Goal: Transaction & Acquisition: Purchase product/service

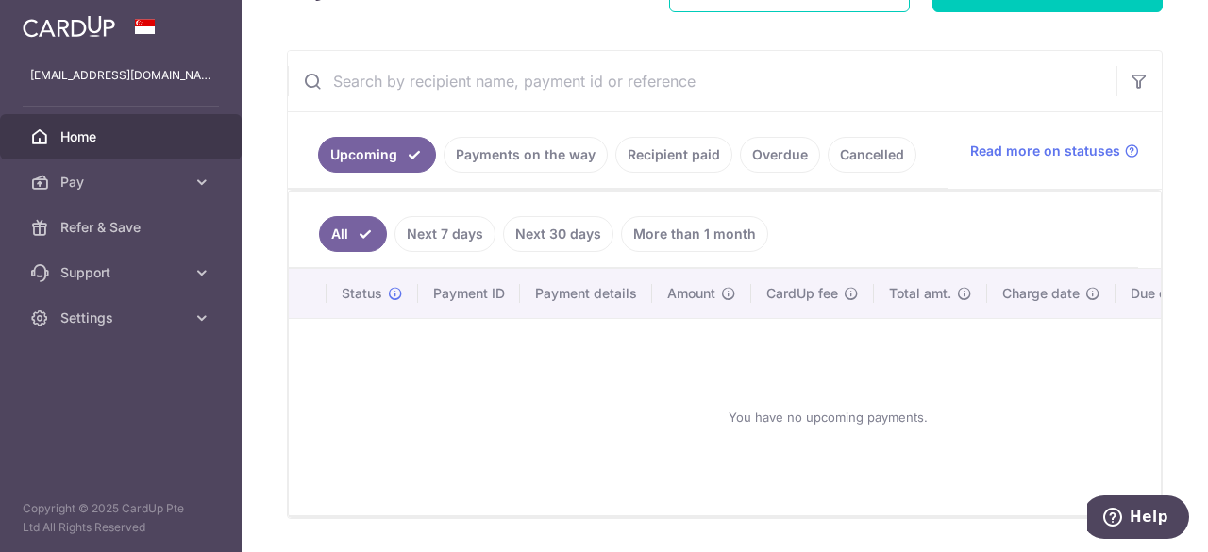
scroll to position [62, 0]
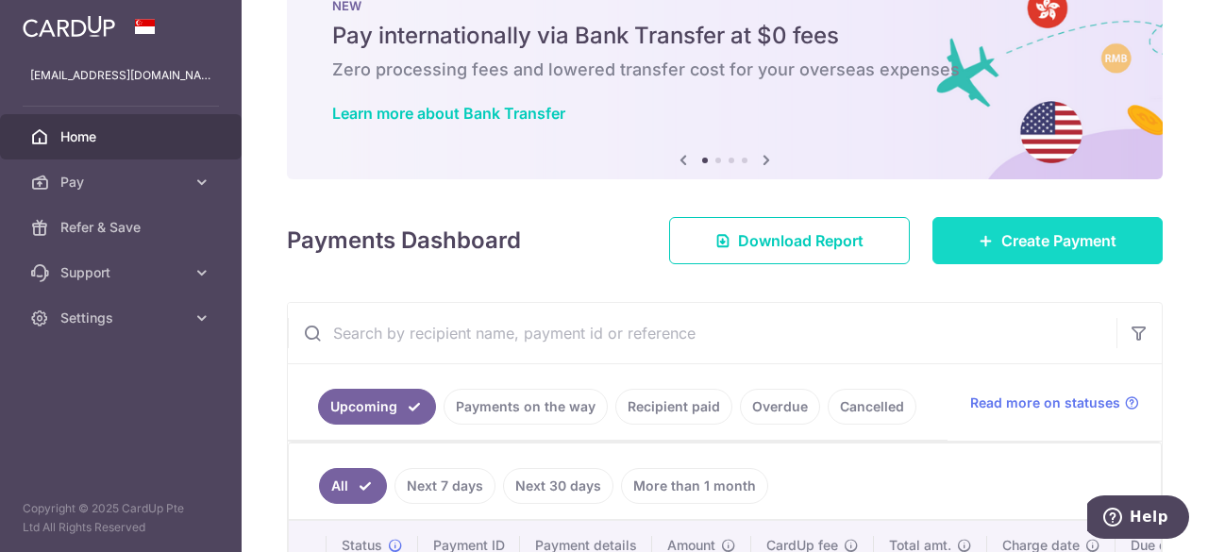
click at [1070, 227] on link "Create Payment" at bounding box center [1047, 240] width 230 height 47
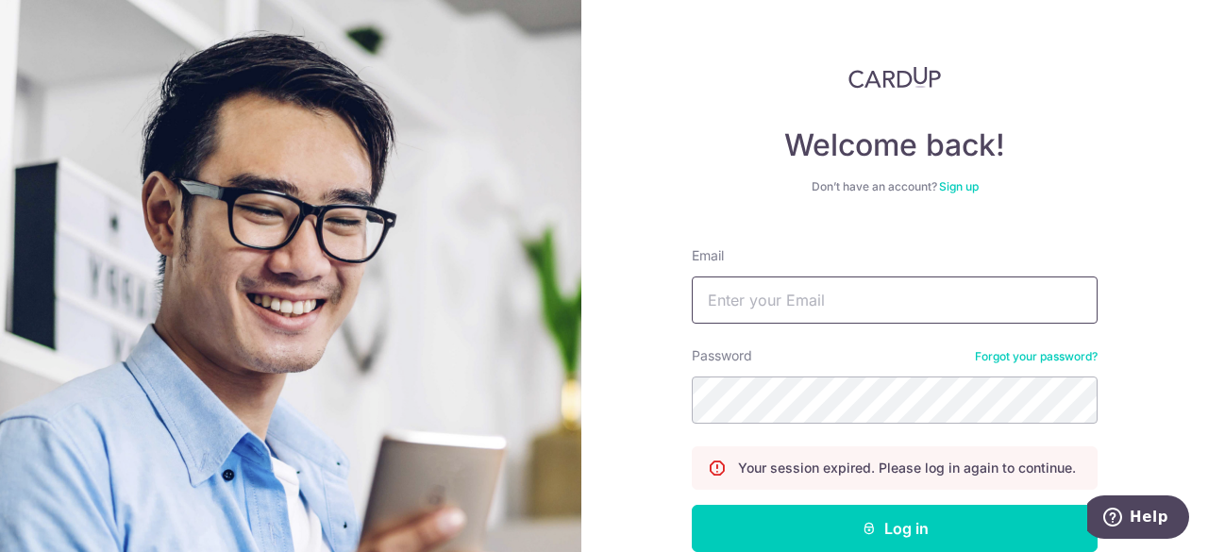
click at [721, 307] on input "Email" at bounding box center [895, 300] width 406 height 47
type input "louis.lu888@gmail.com"
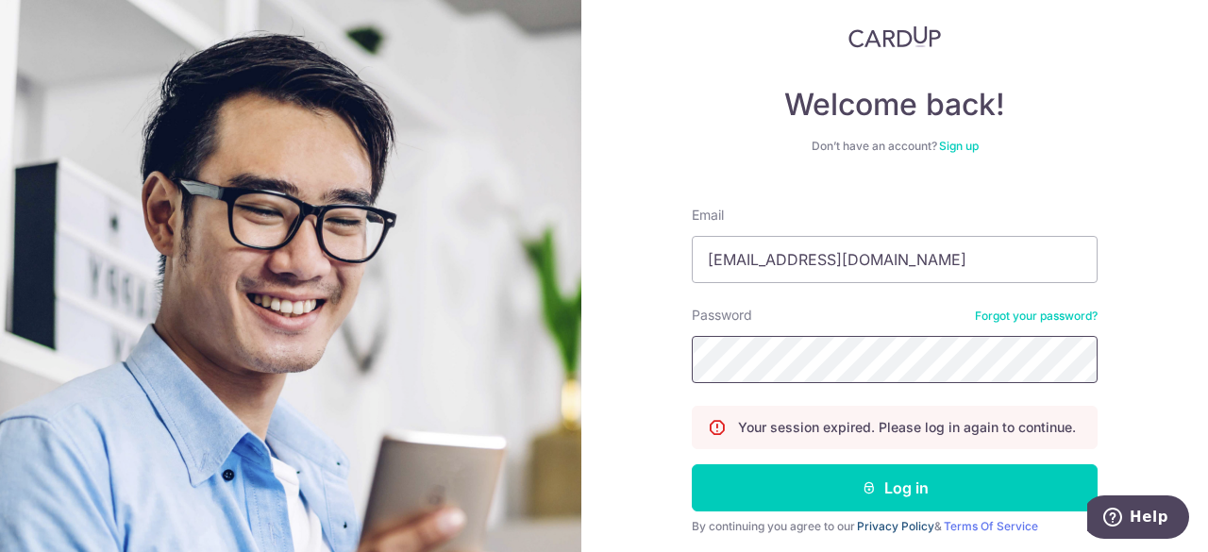
scroll to position [62, 0]
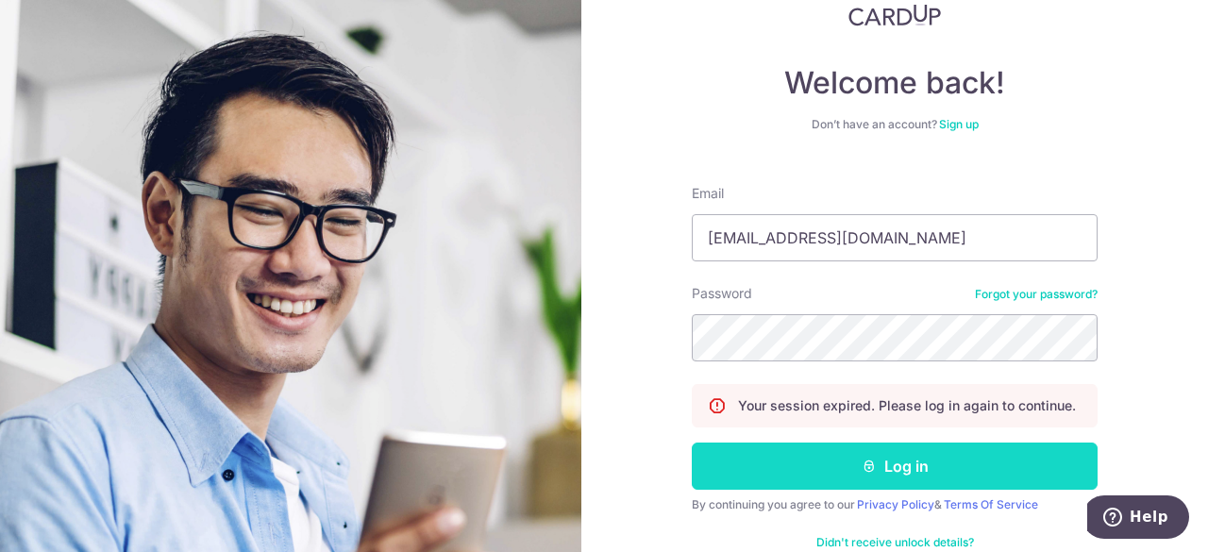
click at [898, 464] on button "Log in" at bounding box center [895, 466] width 406 height 47
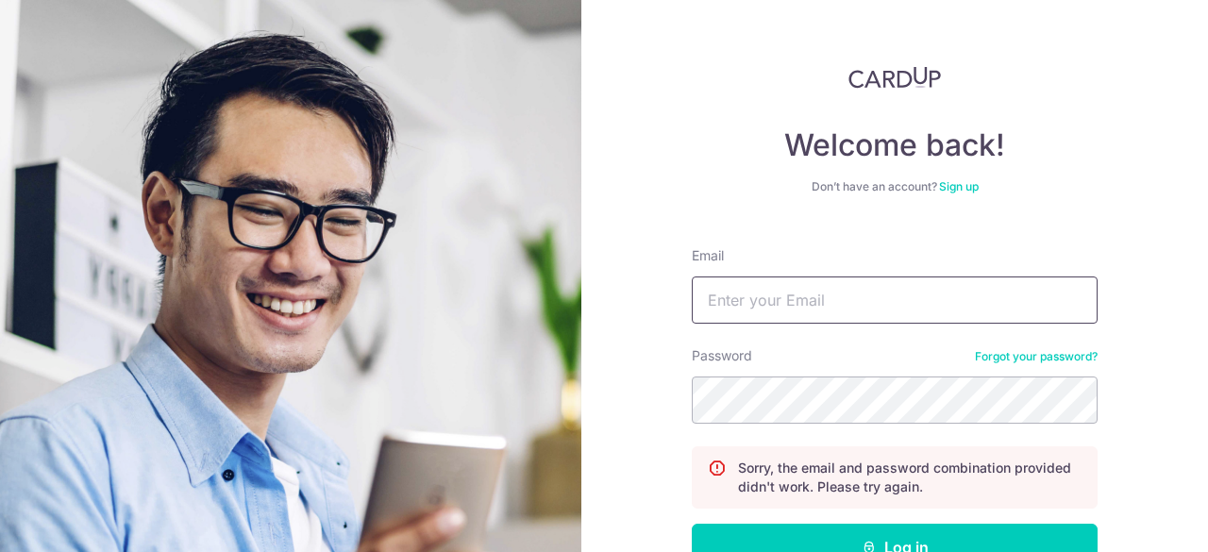
click at [774, 311] on input "Email" at bounding box center [895, 300] width 406 height 47
type input "[EMAIL_ADDRESS][DOMAIN_NAME]"
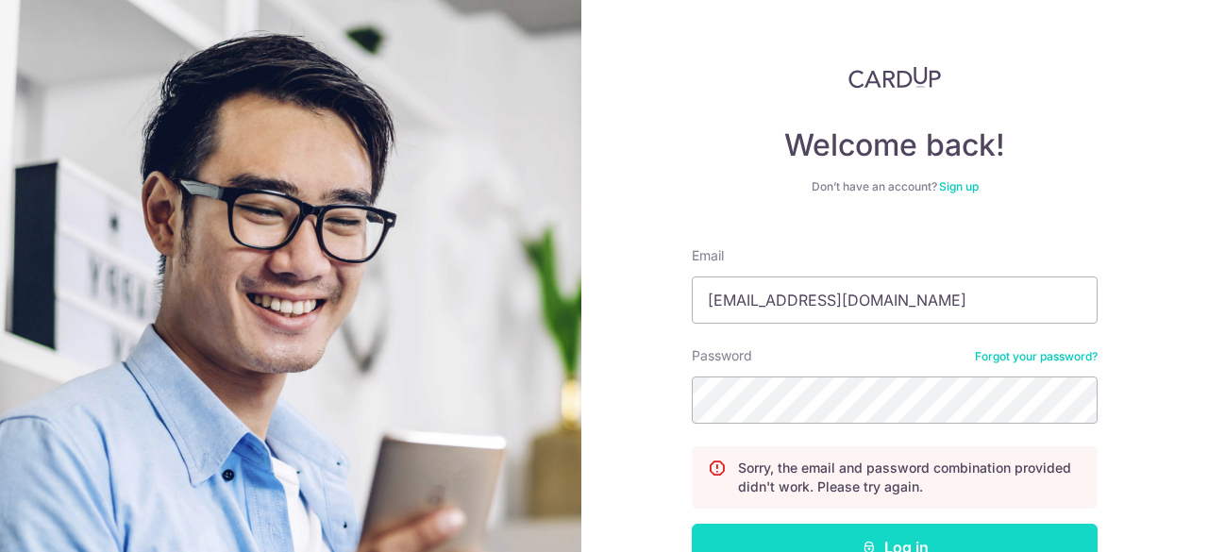
click at [894, 551] on button "Log in" at bounding box center [895, 547] width 406 height 47
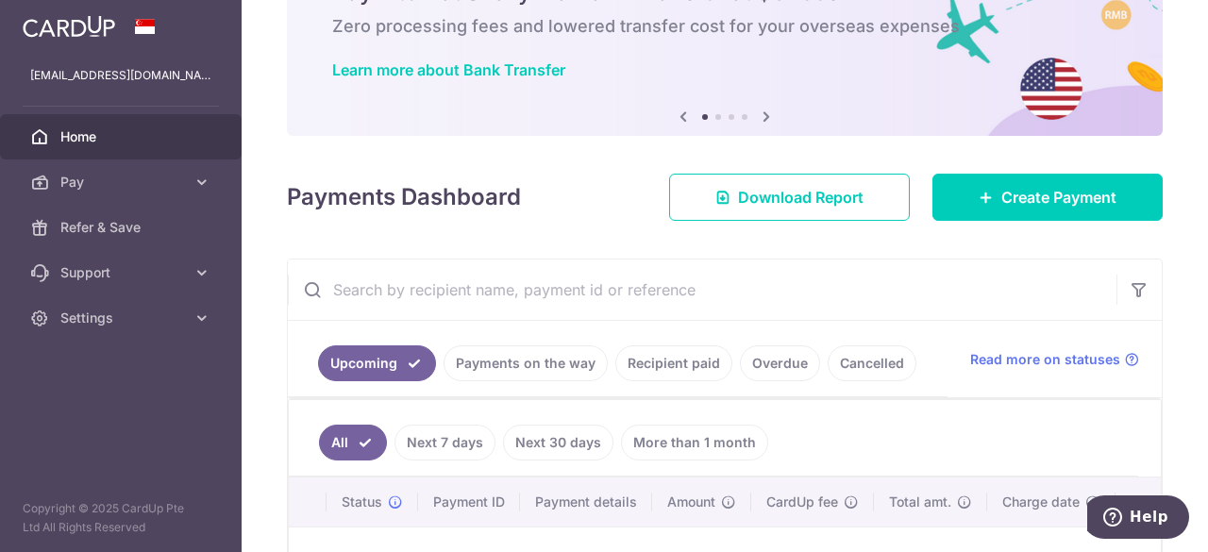
scroll to position [126, 0]
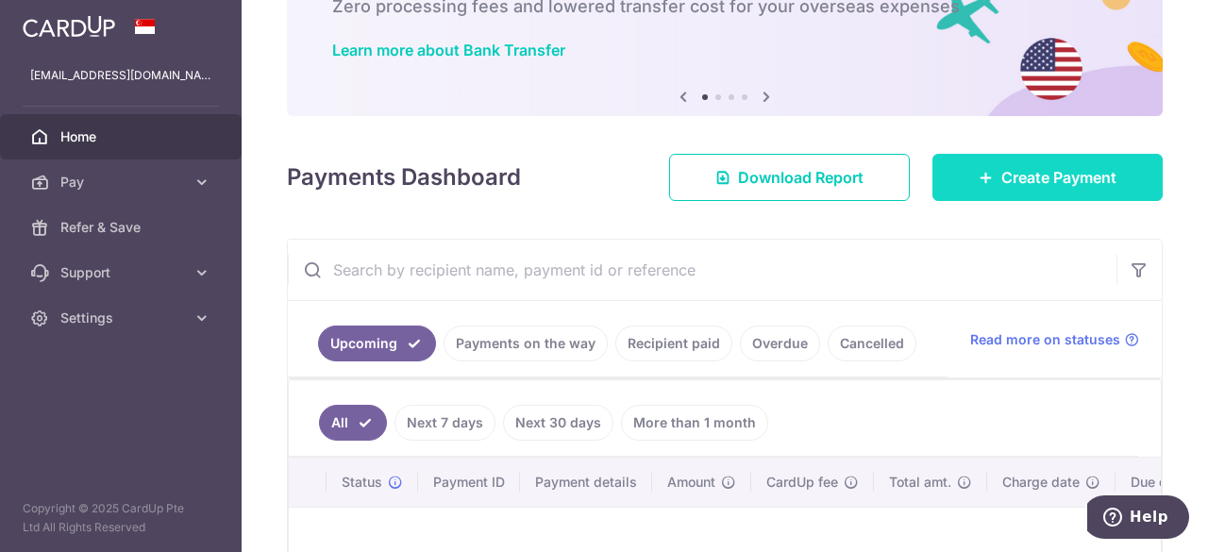
click at [1001, 179] on span "Create Payment" at bounding box center [1058, 177] width 115 height 23
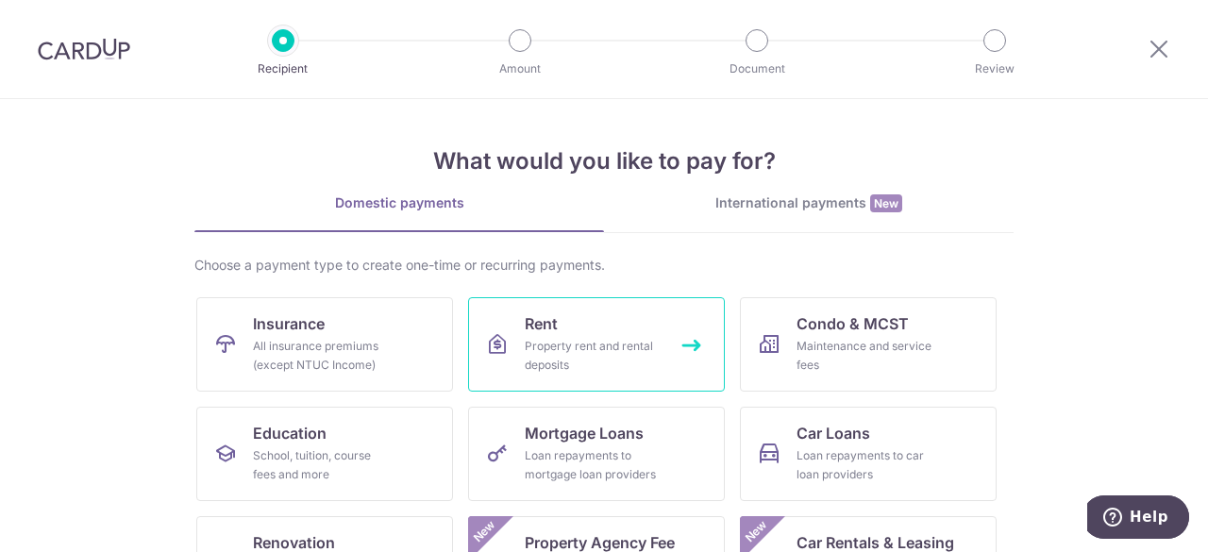
click at [551, 346] on div "Property rent and rental deposits" at bounding box center [593, 356] width 136 height 38
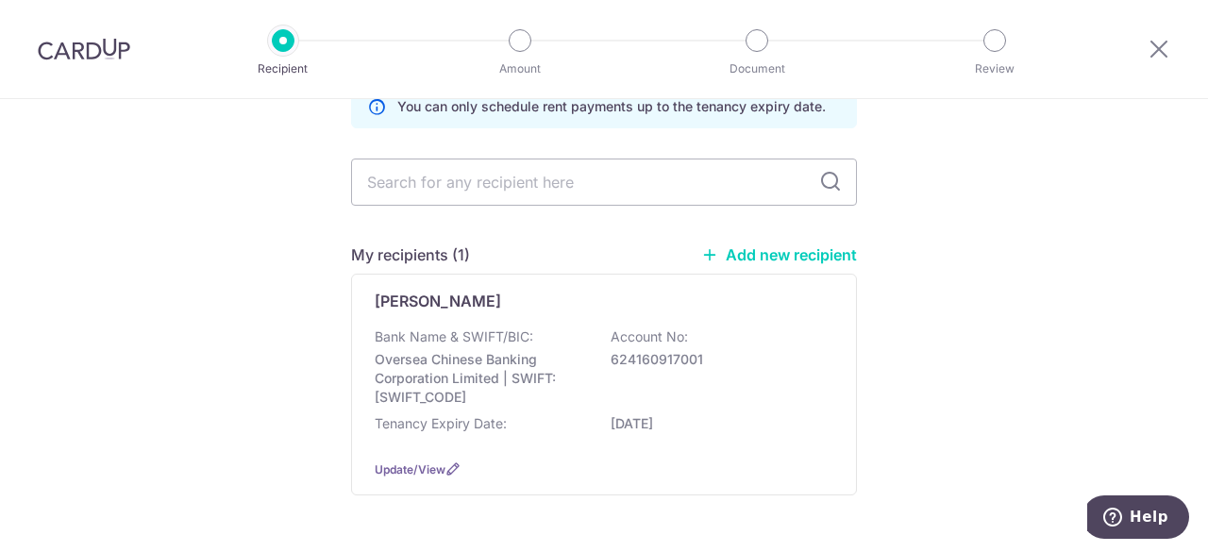
scroll to position [126, 0]
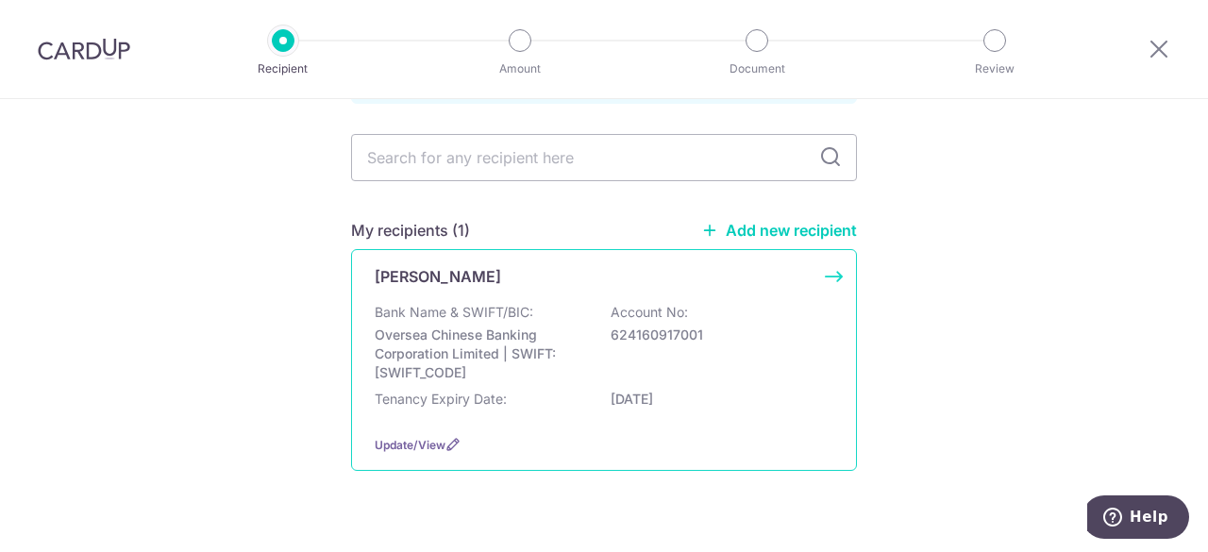
click at [440, 451] on div "Update/View" at bounding box center [604, 445] width 459 height 20
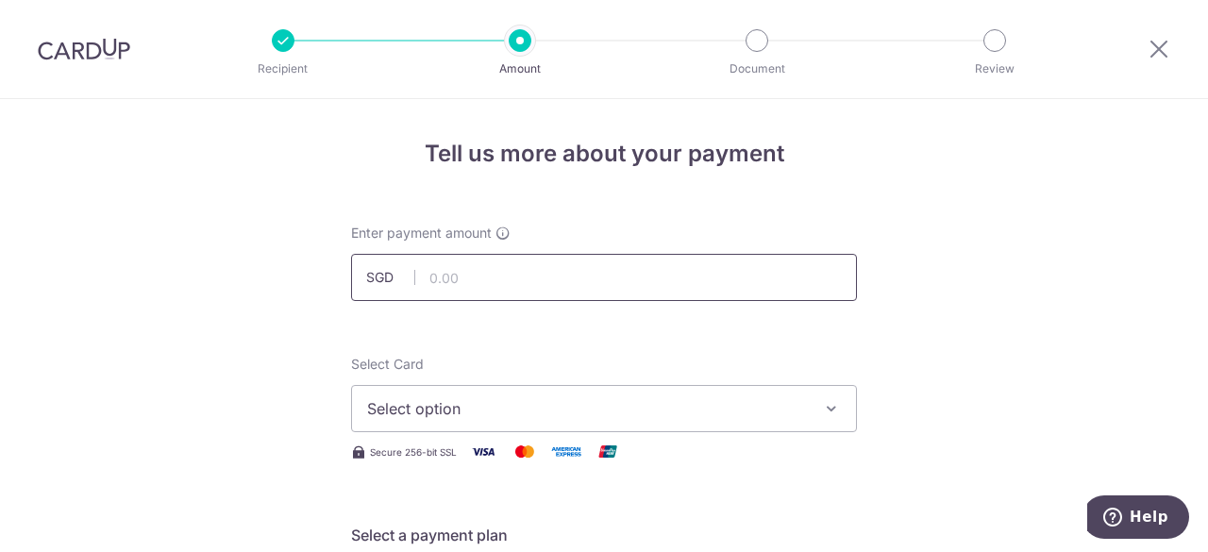
click at [506, 278] on input "text" at bounding box center [604, 277] width 506 height 47
type input "30,000.00"
click at [779, 419] on span "Select option" at bounding box center [587, 408] width 440 height 23
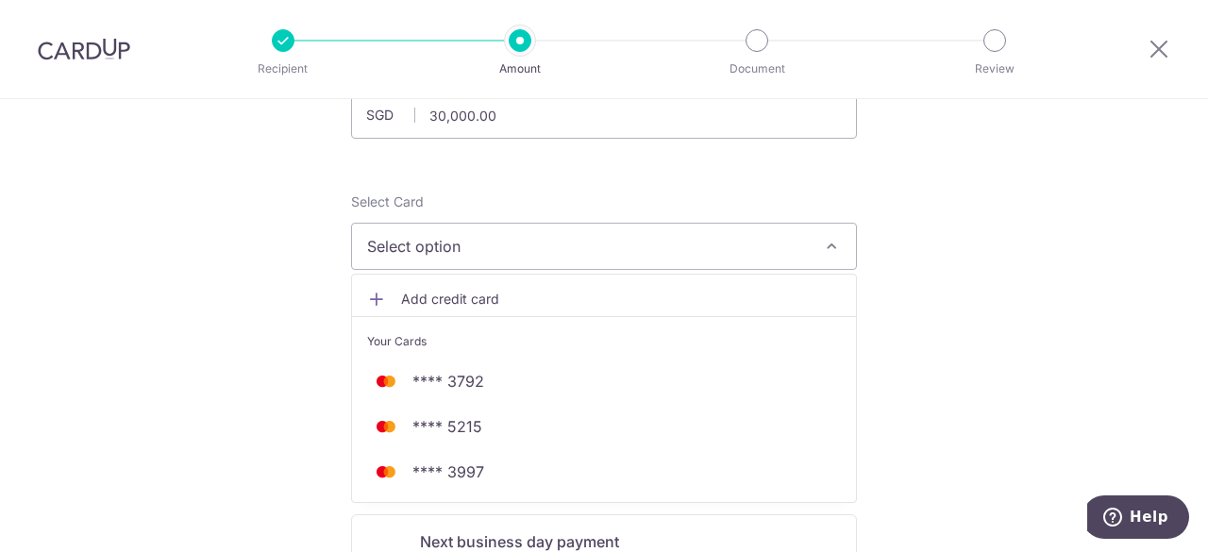
scroll to position [189, 0]
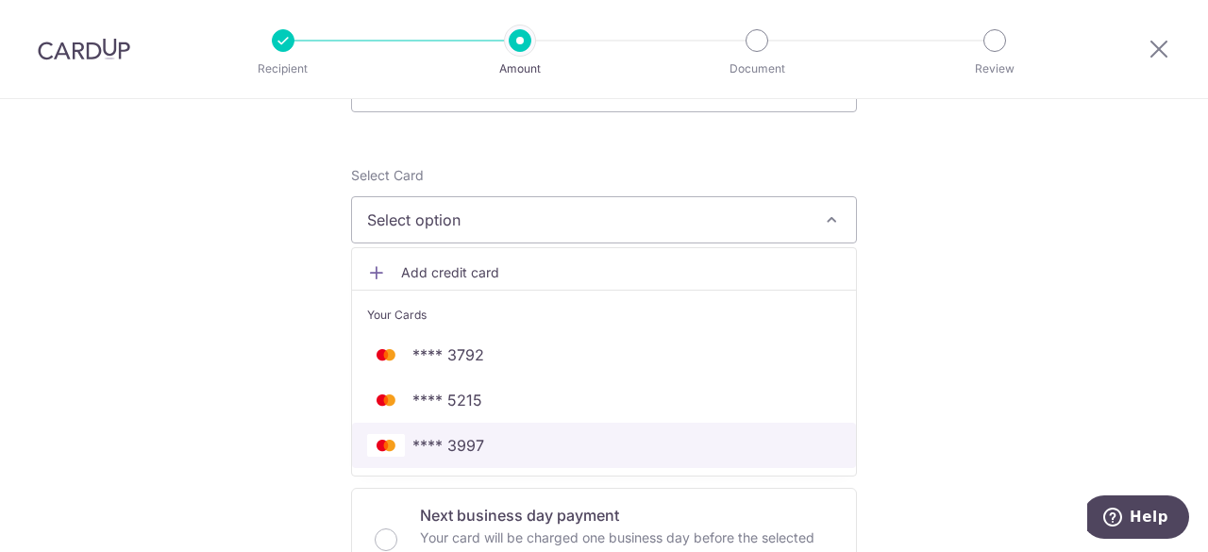
click at [575, 435] on span "**** 3997" at bounding box center [604, 445] width 474 height 23
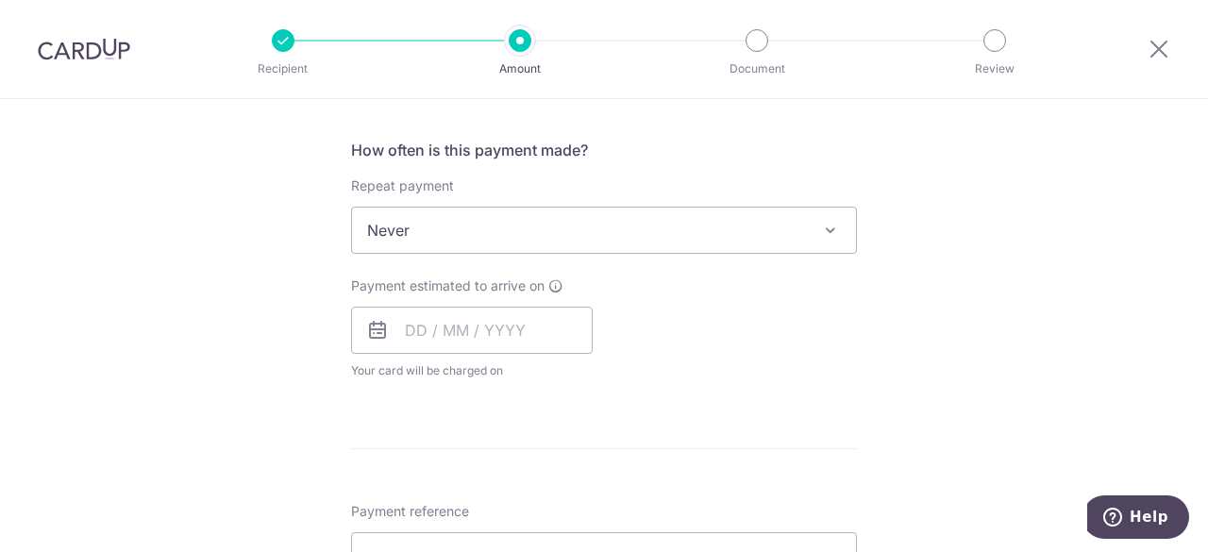
scroll to position [692, 0]
click at [524, 341] on input "text" at bounding box center [472, 329] width 242 height 47
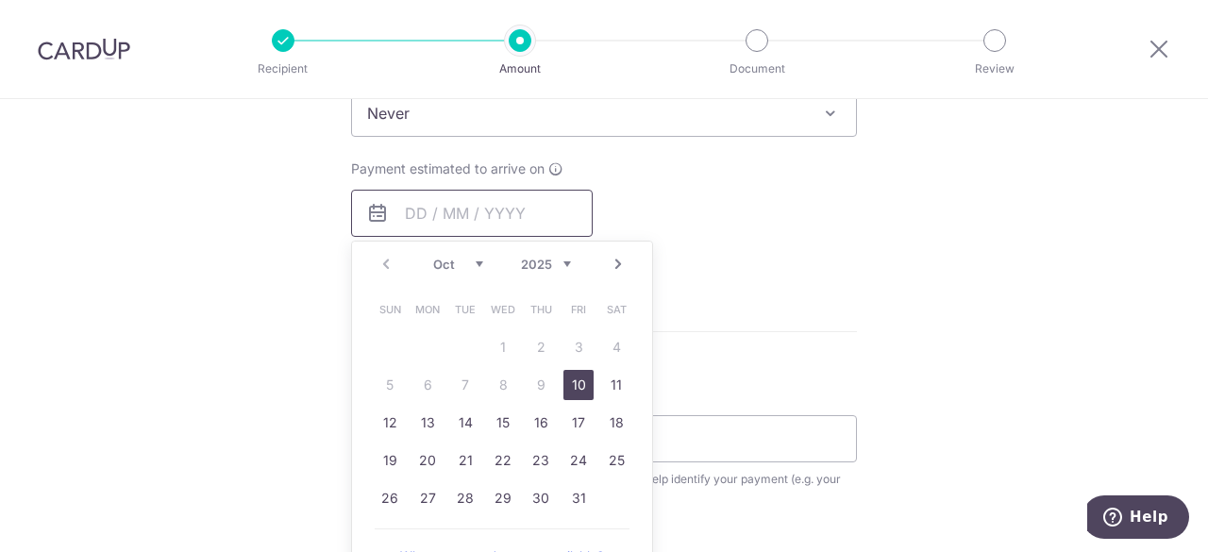
scroll to position [817, 0]
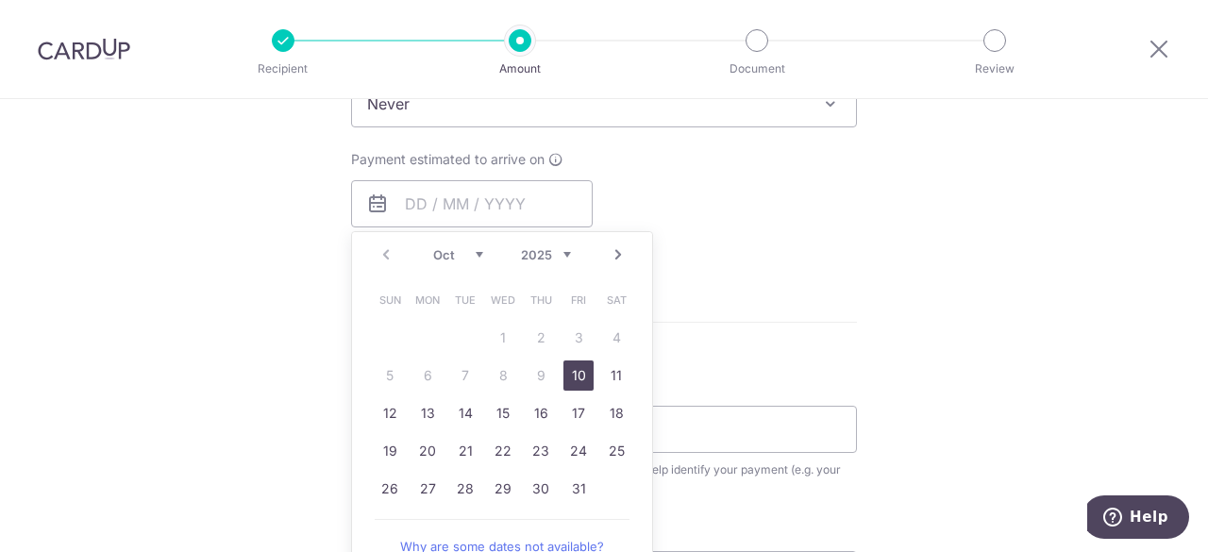
click at [577, 380] on link "10" at bounding box center [578, 376] width 30 height 30
type input "10/10/2025"
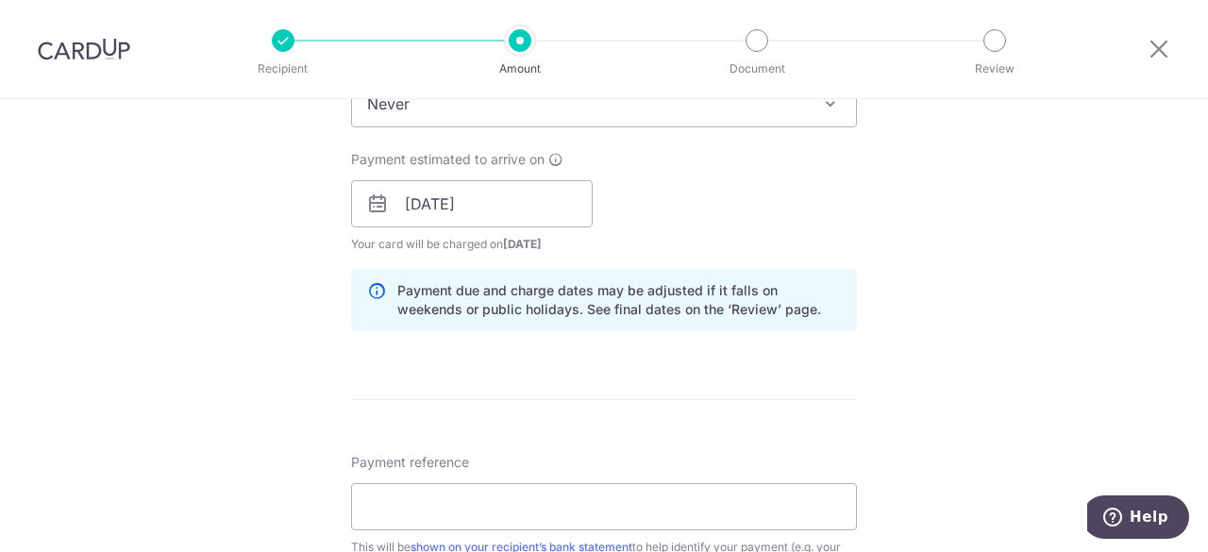
click at [998, 361] on div "Tell us more about your payment Enter payment amount SGD 30,000.00 30000.00 Sel…" at bounding box center [604, 174] width 1208 height 1785
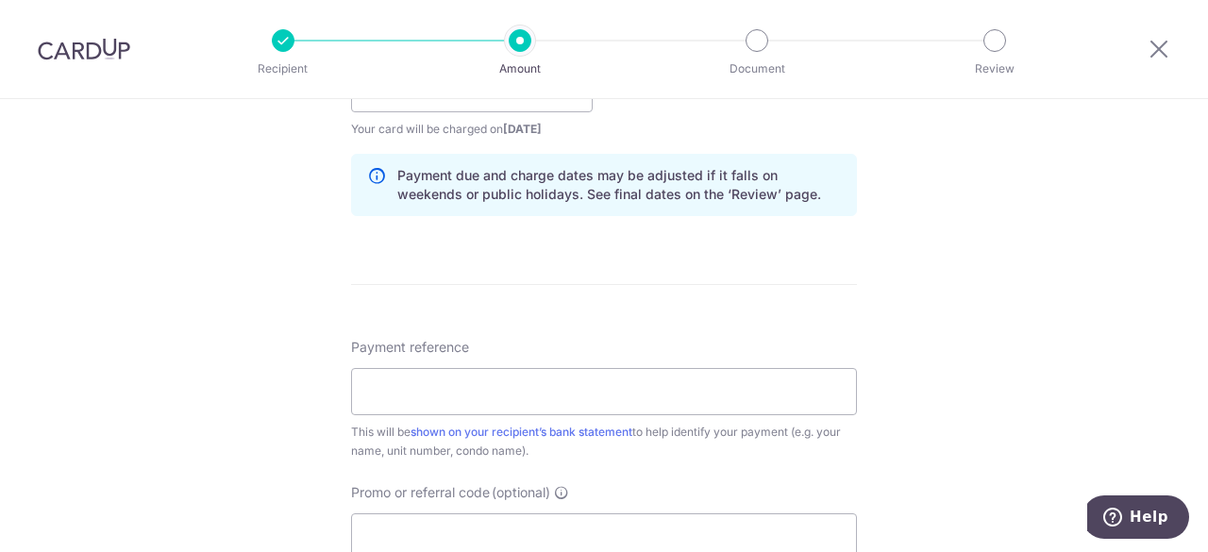
scroll to position [944, 0]
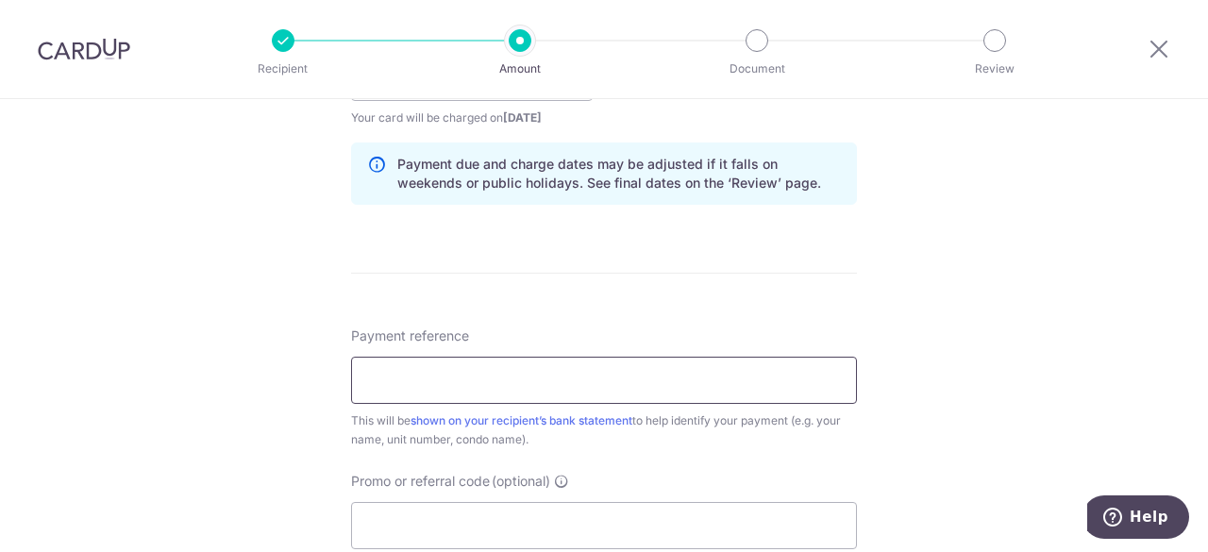
click at [726, 393] on input "Payment reference" at bounding box center [604, 380] width 506 height 47
type input "Rent blk32 06-21"
click at [1018, 400] on div "Tell us more about your payment Enter payment amount SGD 30,000.00 30000.00 Sel…" at bounding box center [604, 47] width 1208 height 1785
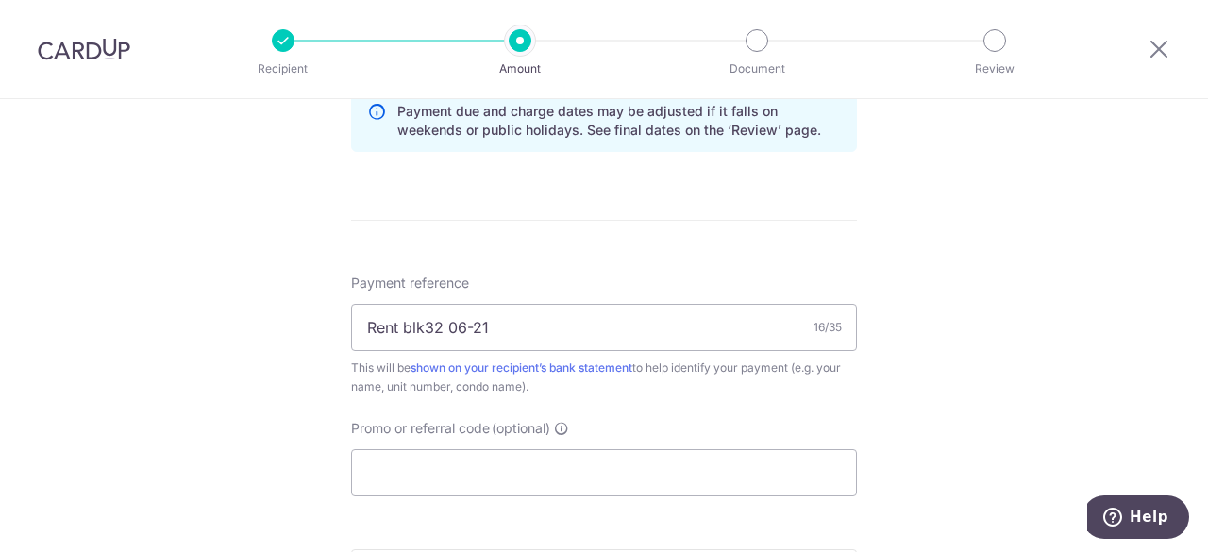
scroll to position [1133, 0]
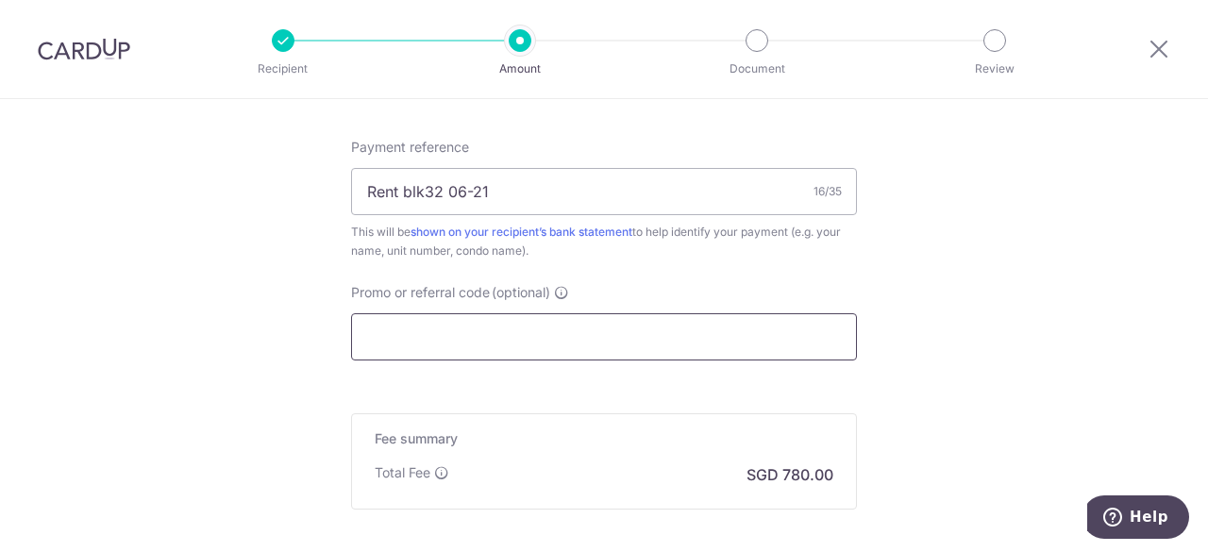
click at [431, 335] on input "Promo or referral code (optional)" at bounding box center [604, 336] width 506 height 47
paste input "SAVERENT179"
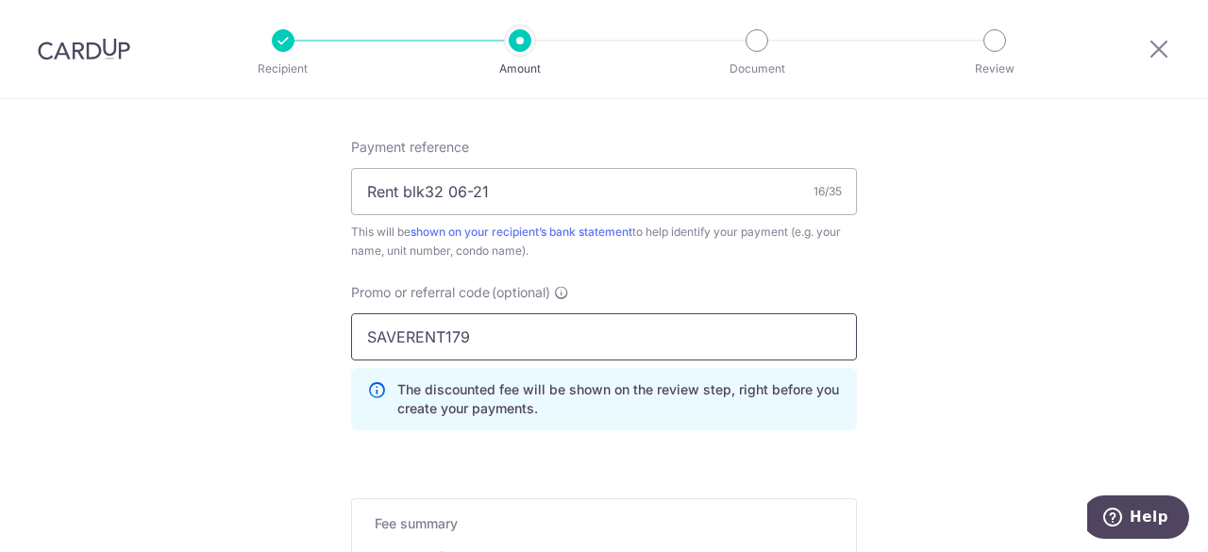
type input "SAVERENT179"
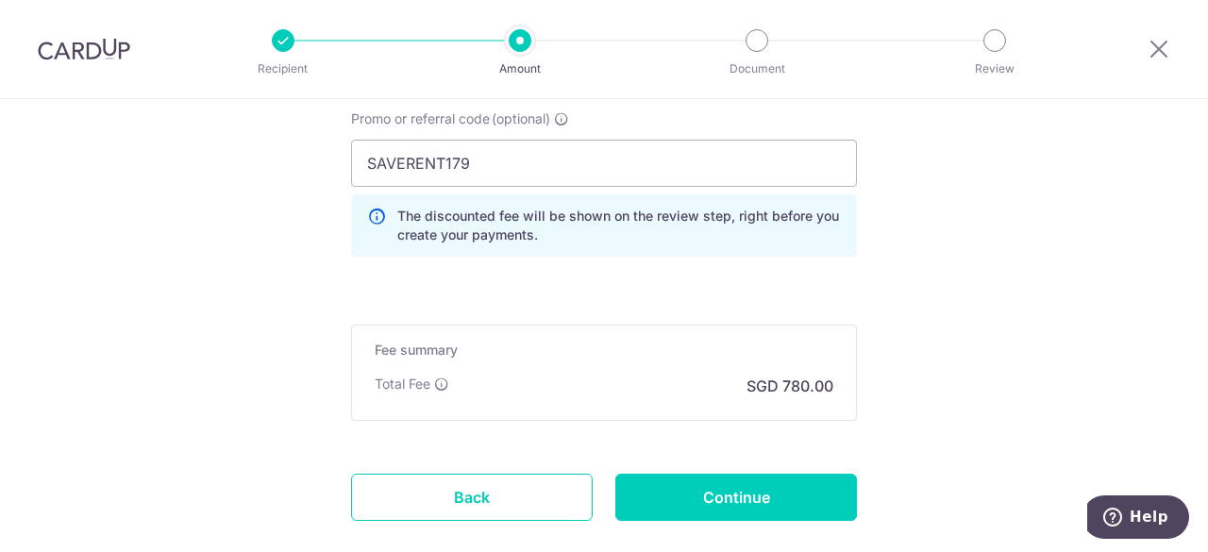
scroll to position [1321, 0]
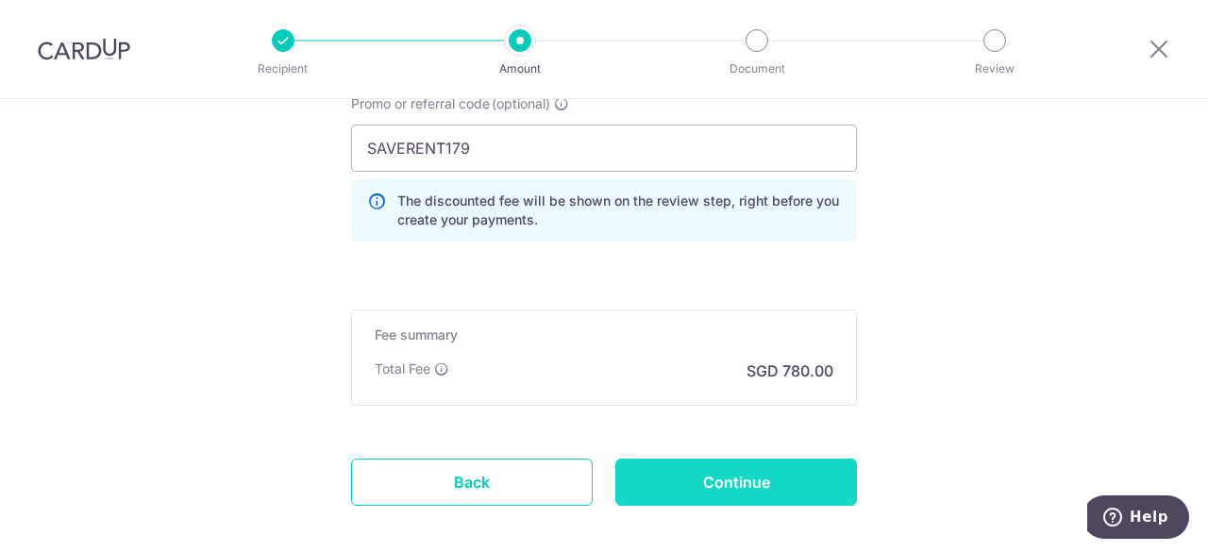
click at [786, 467] on input "Continue" at bounding box center [736, 482] width 242 height 47
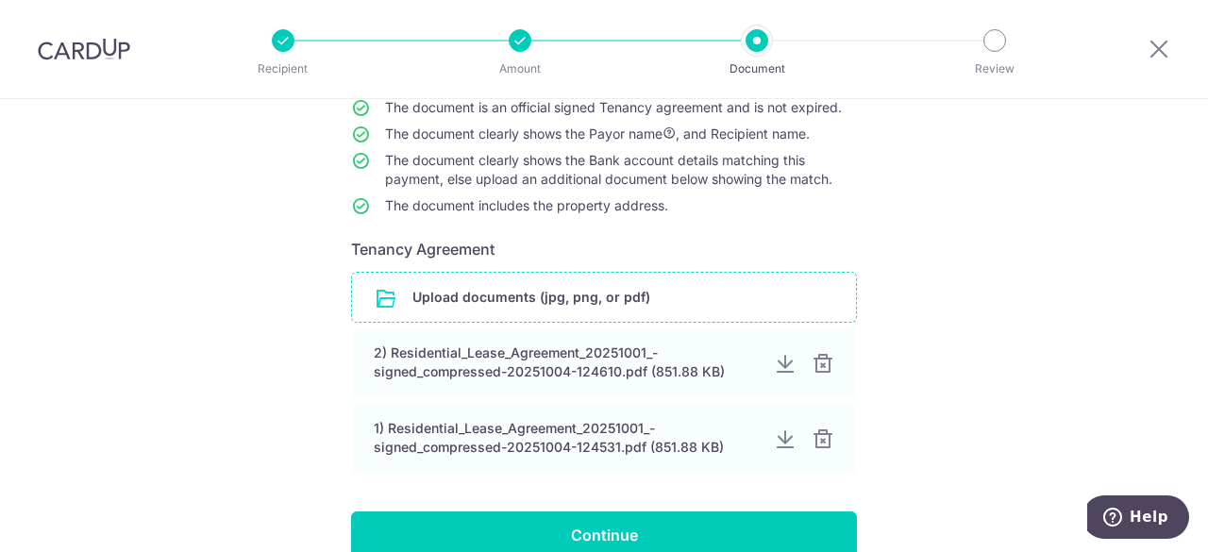
scroll to position [189, 0]
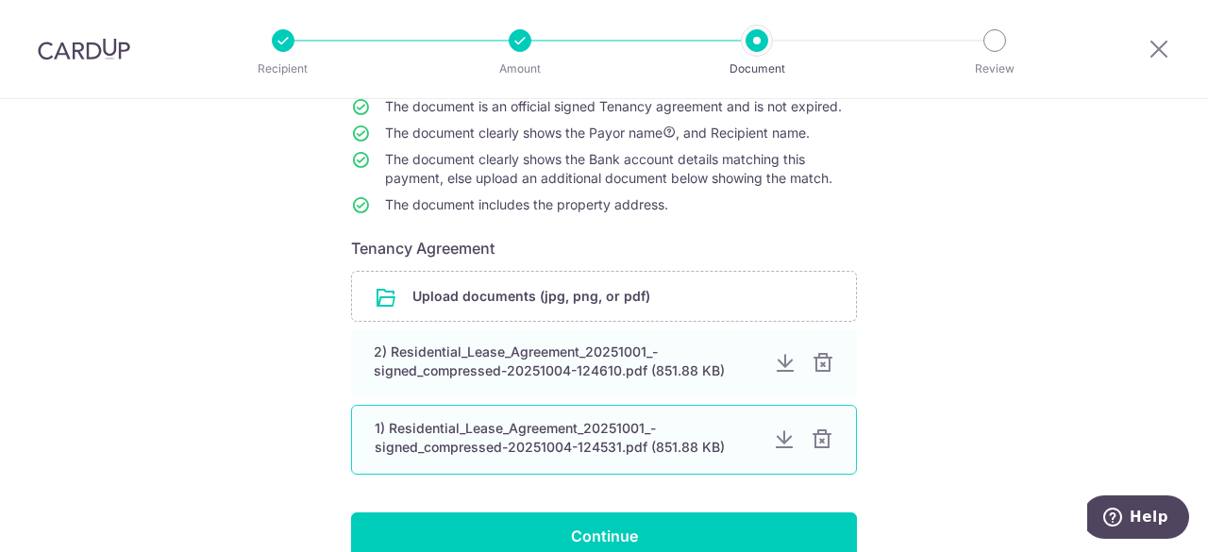
click at [822, 365] on div at bounding box center [823, 363] width 23 height 23
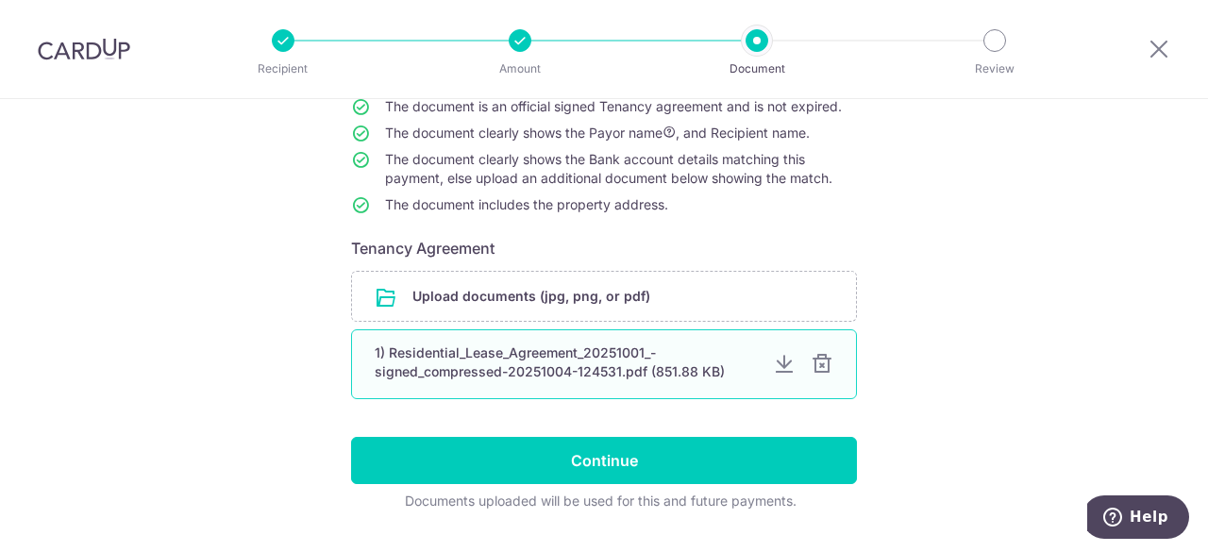
click at [822, 365] on div at bounding box center [822, 364] width 23 height 23
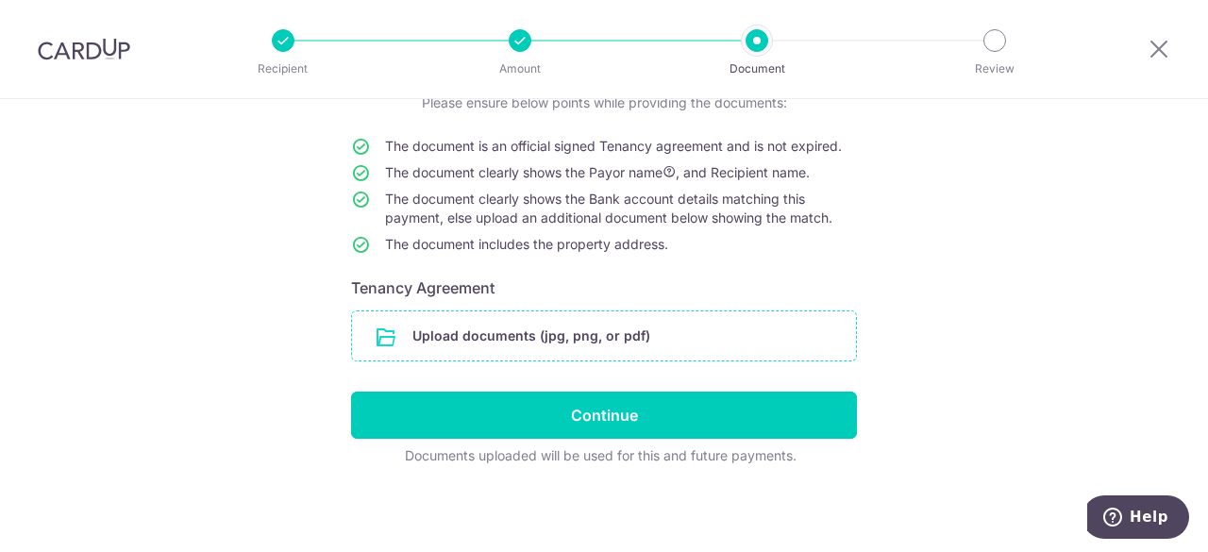
click at [723, 327] on input "file" at bounding box center [604, 335] width 504 height 49
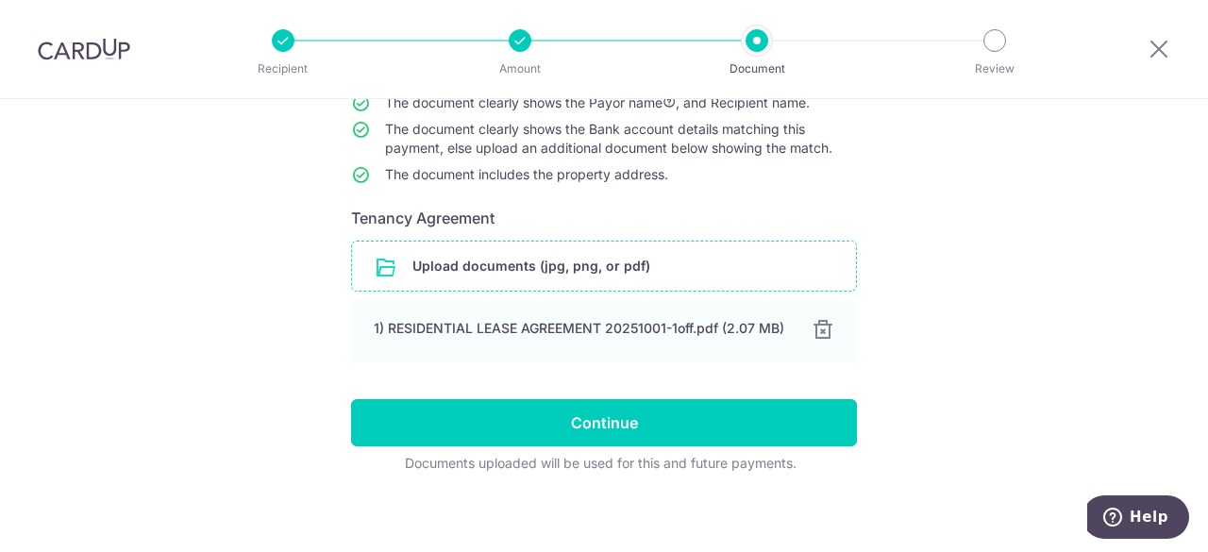
scroll to position [227, 0]
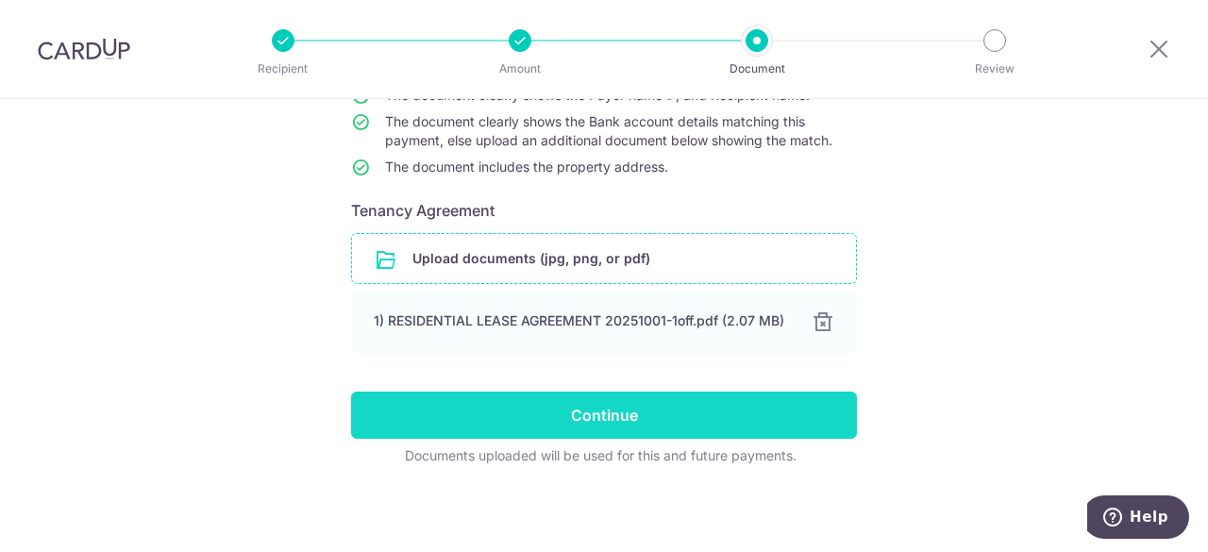
click at [606, 431] on input "Continue" at bounding box center [604, 415] width 506 height 47
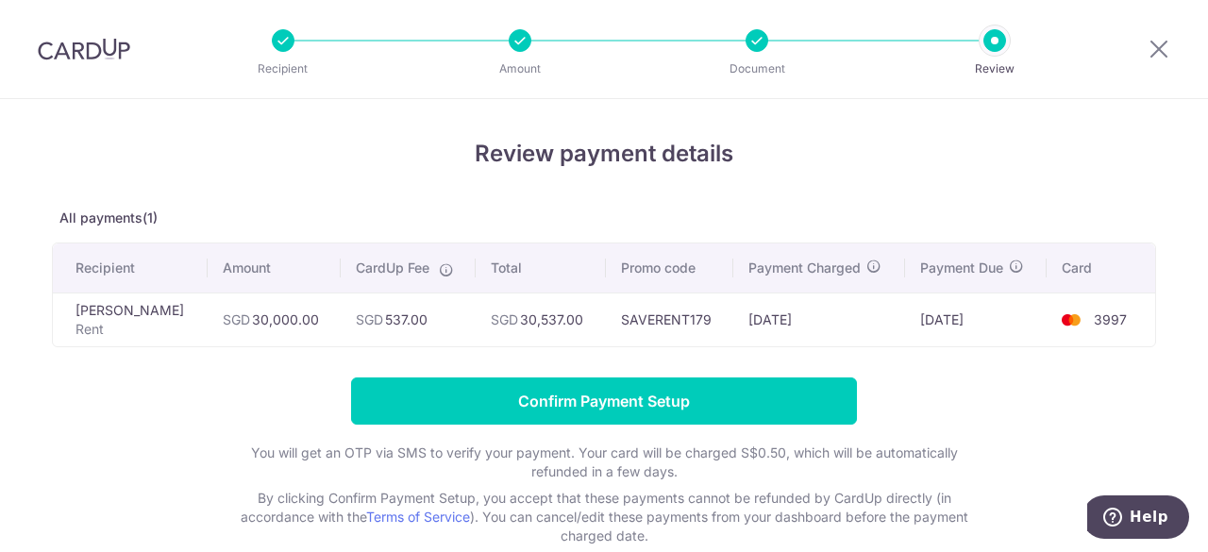
click at [715, 373] on div "Review payment details All payments(1) Recipient Amount CardUp Fee Total Promo …" at bounding box center [604, 341] width 1104 height 409
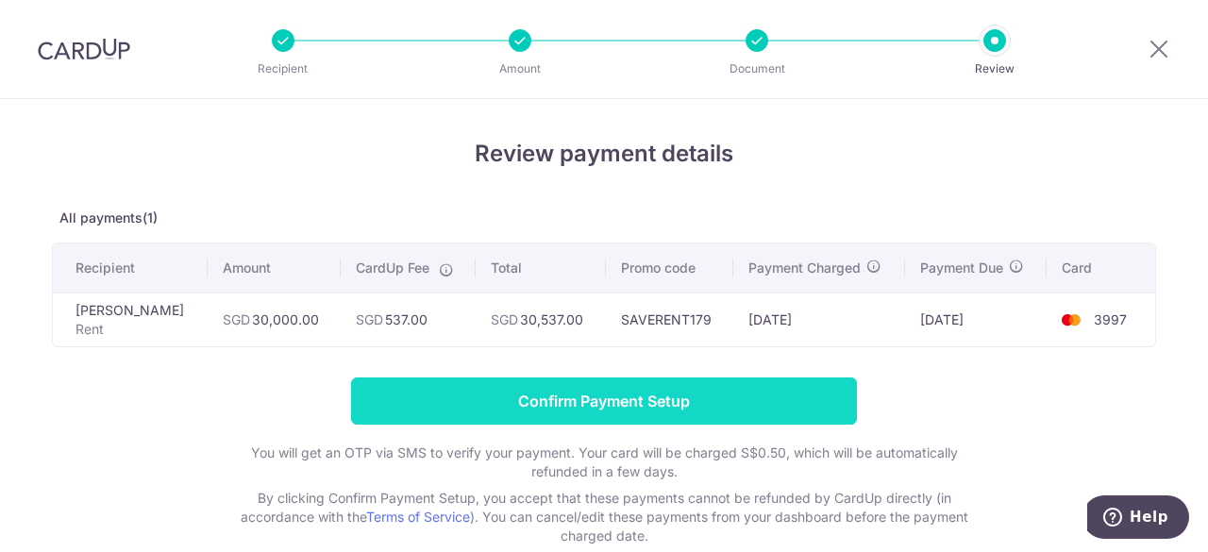
click at [703, 396] on input "Confirm Payment Setup" at bounding box center [604, 401] width 506 height 47
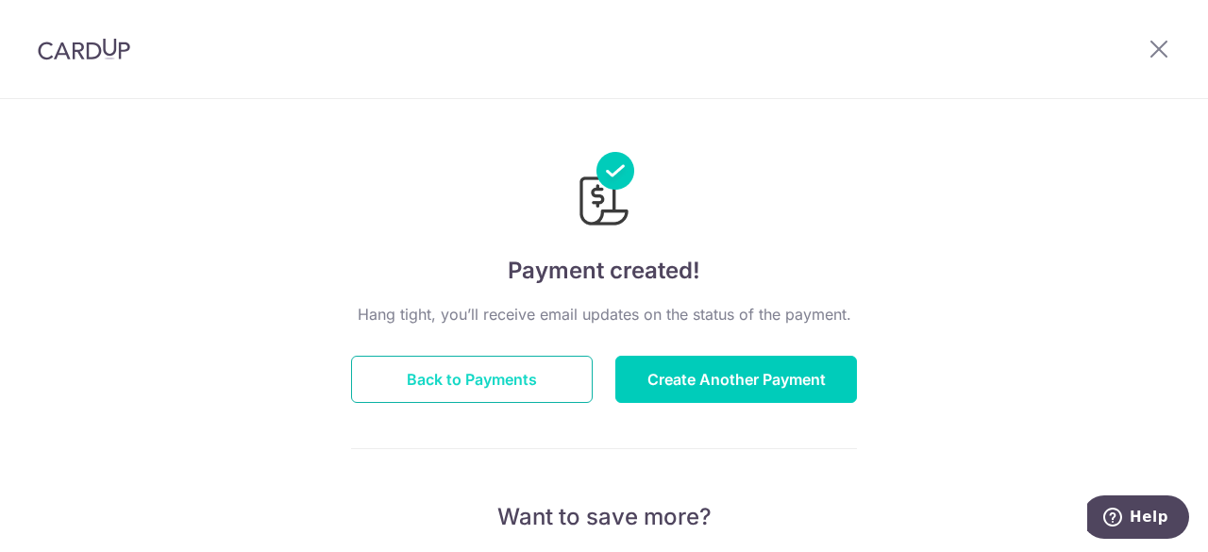
click at [519, 379] on button "Back to Payments" at bounding box center [472, 379] width 242 height 47
